Goal: Find specific page/section: Find specific page/section

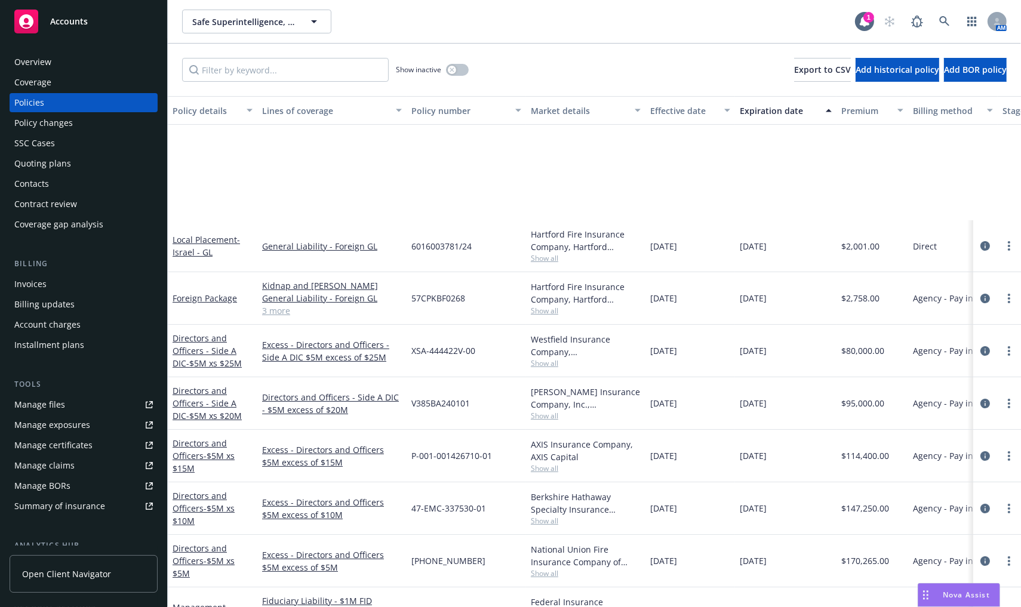
scroll to position [144, 0]
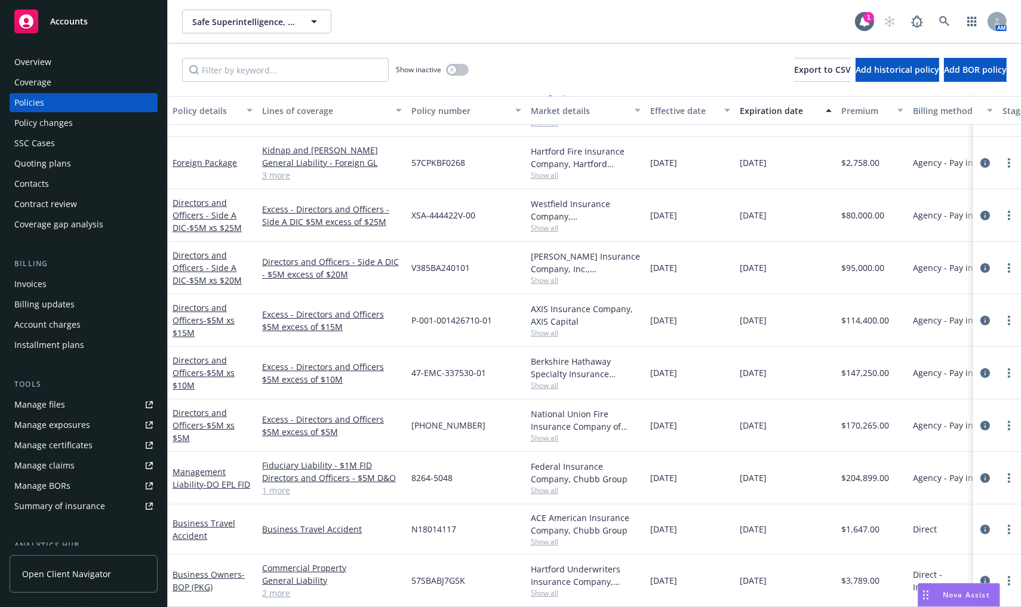
click at [1012, 50] on div "Show inactive Export to CSV Add historical policy Add BOR policy" at bounding box center [594, 70] width 853 height 53
